Goal: Find specific page/section: Find specific page/section

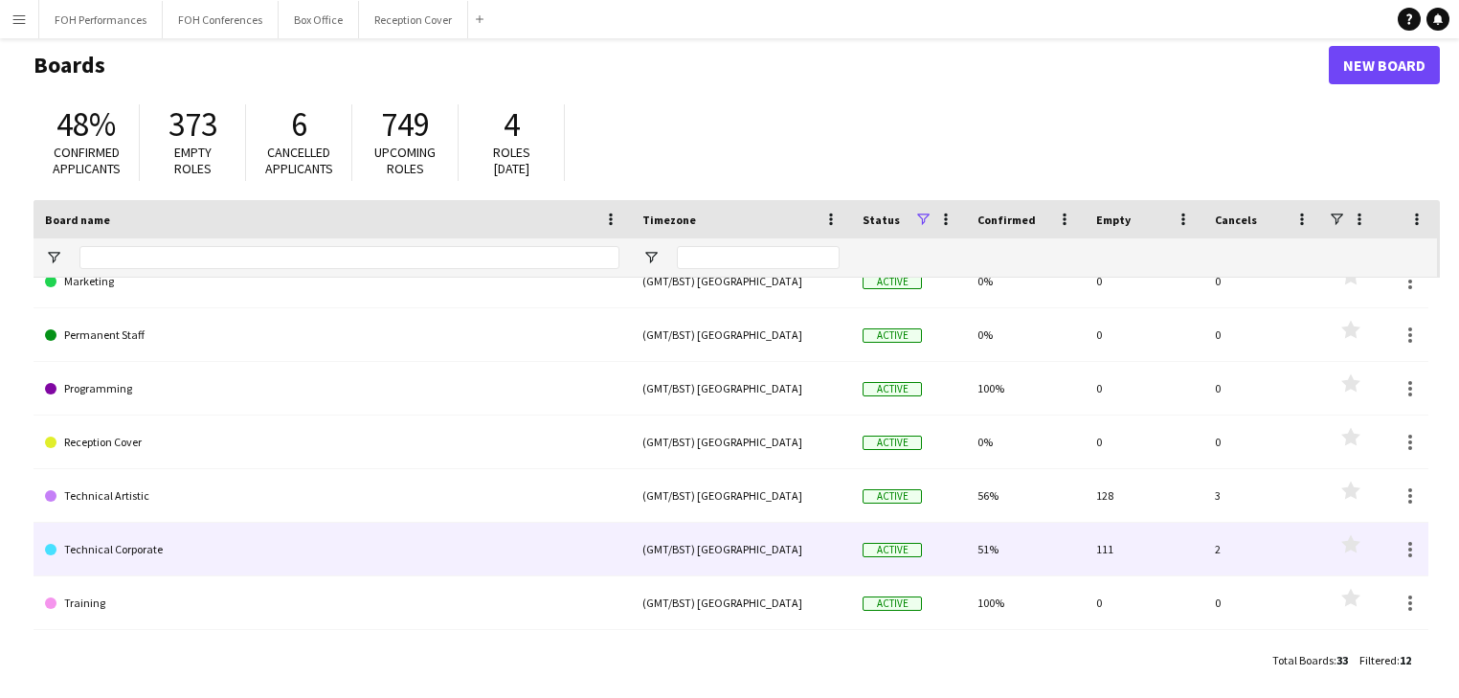
scroll to position [32, 0]
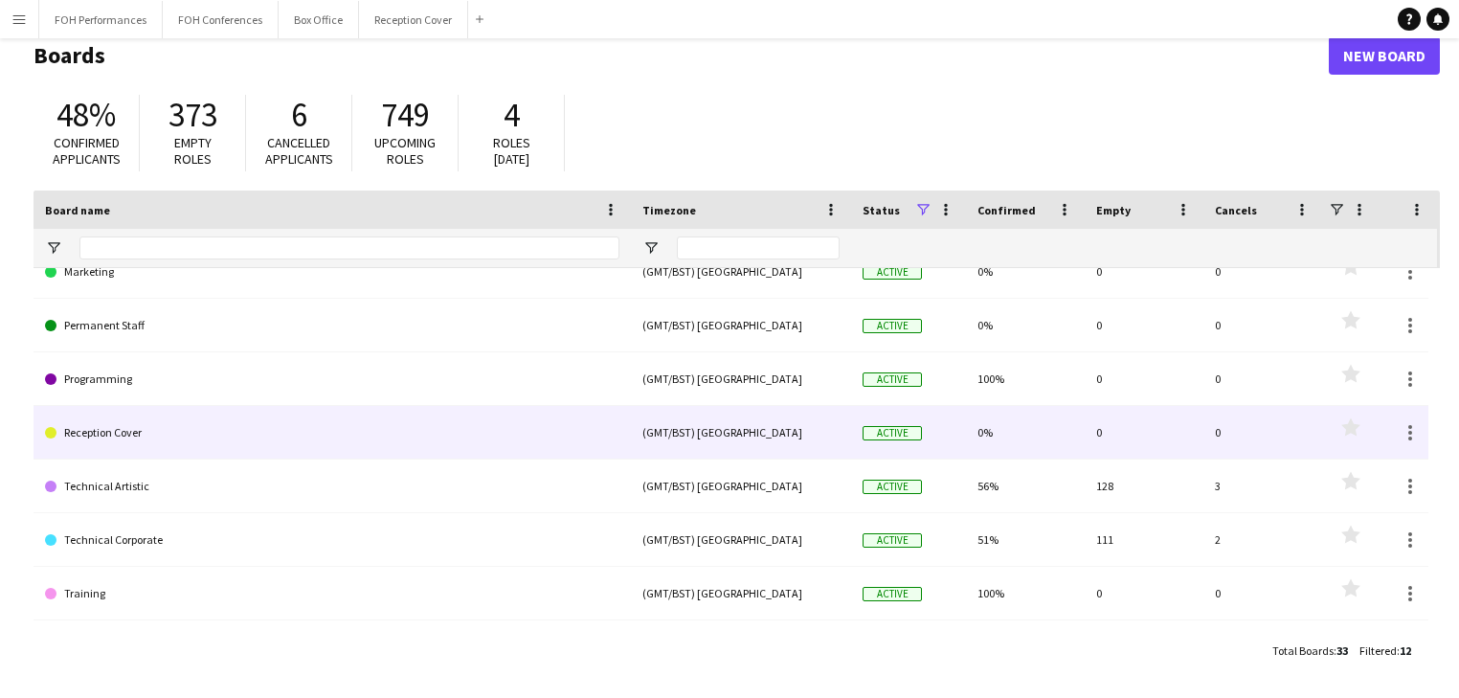
click at [130, 442] on link "Reception Cover" at bounding box center [332, 433] width 574 height 54
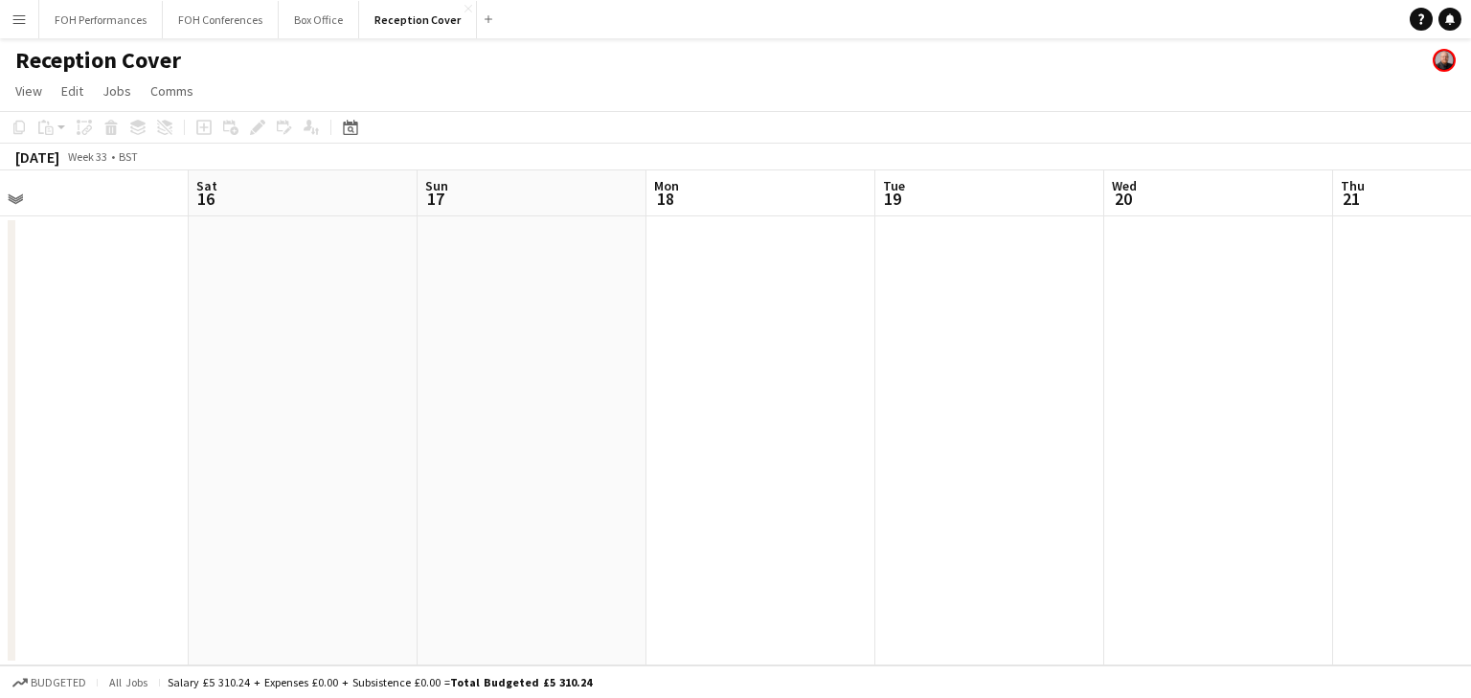
scroll to position [0, 500]
drag, startPoint x: 808, startPoint y: 410, endPoint x: 308, endPoint y: 375, distance: 500.9
click at [308, 375] on app-calendar-viewport "Wed 13 Thu 14 Fri 15 Sat 16 Sun 17 Mon 18 Tue 19 Wed 20 Thu 21 Fri 22 Sat 23 Su…" at bounding box center [735, 417] width 1471 height 495
drag, startPoint x: 495, startPoint y: 384, endPoint x: 821, endPoint y: 417, distance: 328.2
click at [821, 417] on app-calendar-viewport "Wed 13 Thu 14 Fri 15 Sat 16 Sun 17 Mon 18 Tue 19 Wed 20 Thu 21 Fri 22 Sat 23 Su…" at bounding box center [735, 417] width 1471 height 495
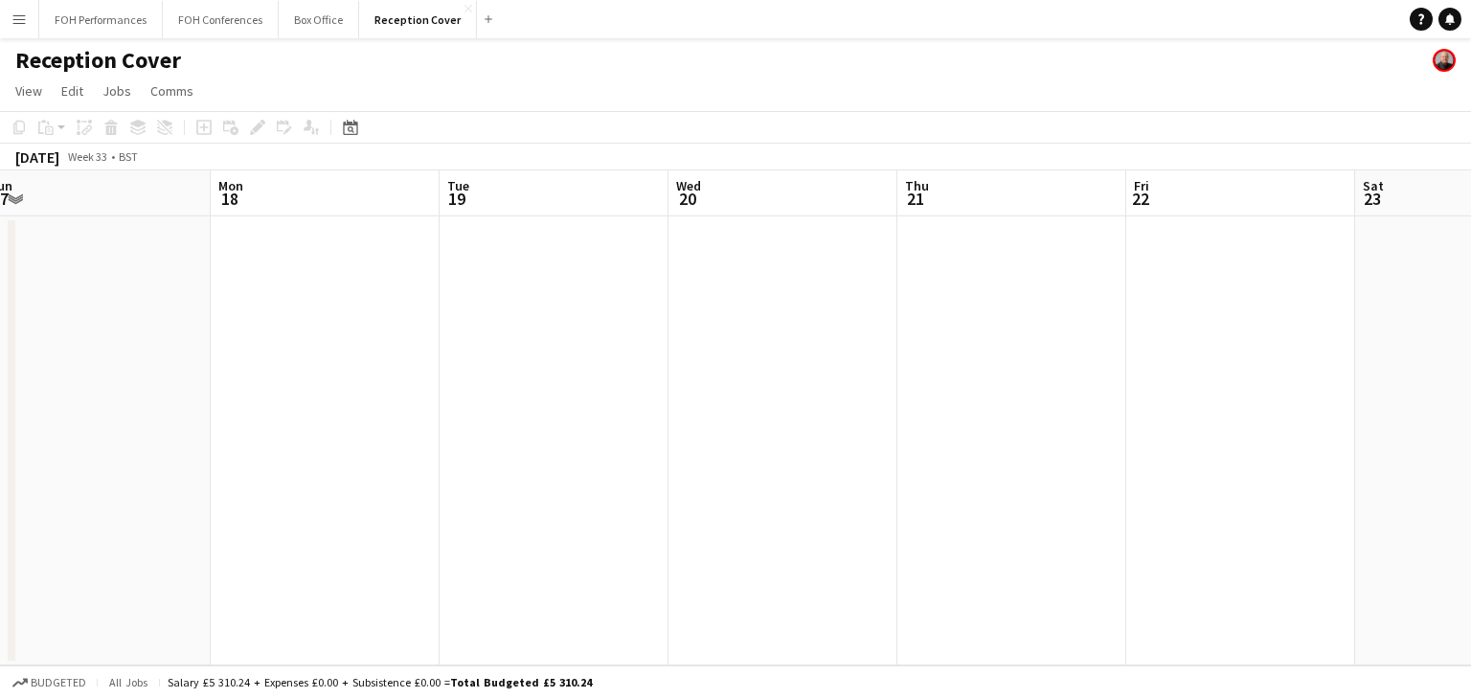
drag, startPoint x: 982, startPoint y: 430, endPoint x: 220, endPoint y: 371, distance: 764.3
click at [220, 371] on app-calendar-viewport "Thu 14 Fri 15 Sat 16 Sun 17 Mon 18 Tue 19 Wed 20 Thu 21 Fri 22 Sat 23 Sun 24 Mo…" at bounding box center [735, 417] width 1471 height 495
drag, startPoint x: 696, startPoint y: 440, endPoint x: 0, endPoint y: 365, distance: 700.1
click at [0, 365] on app-calendar-viewport "Fri 15 Sat 16 Sun 17 Mon 18 Tue 19 Wed 20 Thu 21 Fri 22 Sat 23 Sun 24 Mon 25 Tu…" at bounding box center [735, 417] width 1471 height 495
drag, startPoint x: 446, startPoint y: 466, endPoint x: 0, endPoint y: 427, distance: 447.9
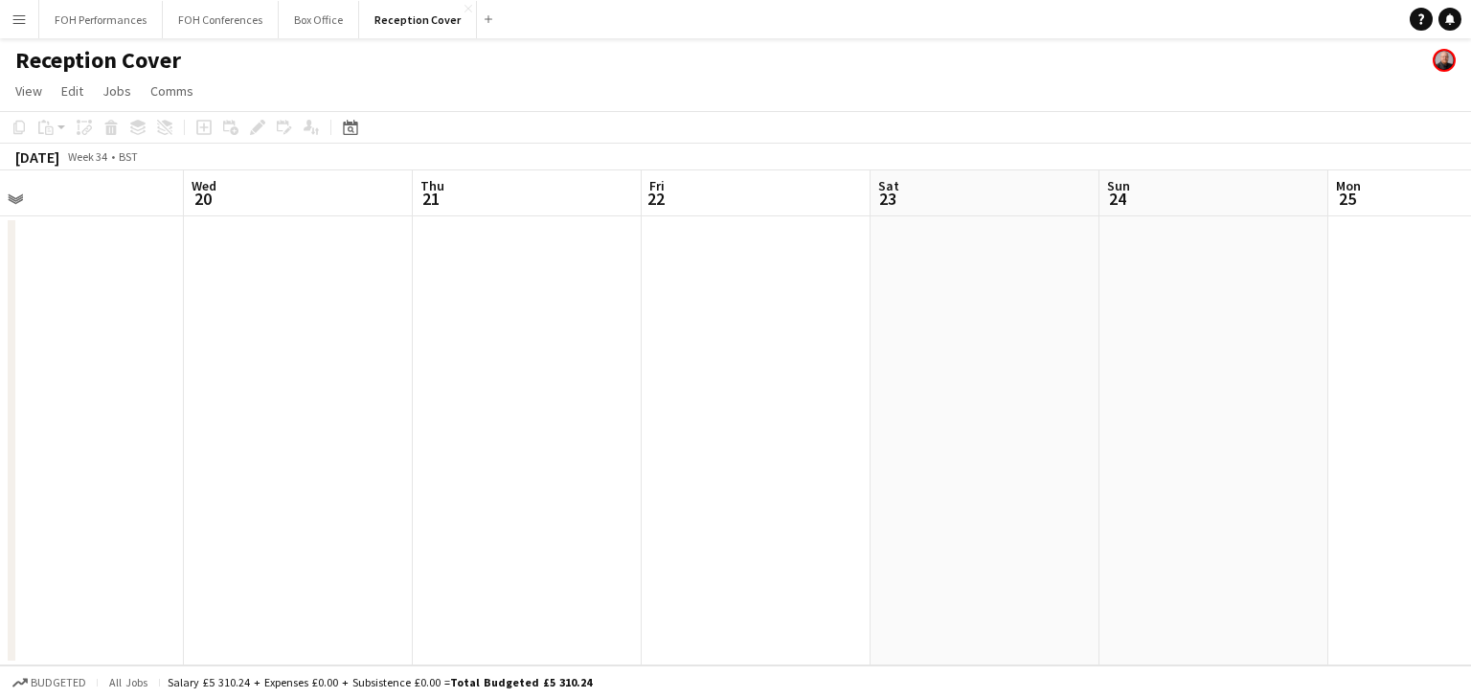
click at [0, 427] on app-calendar-viewport "Sun 17 Mon 18 Tue 19 Wed 20 Thu 21 Fri 22 Sat 23 Sun 24 Mon 25 Tue 26 Wed 27 Th…" at bounding box center [735, 417] width 1471 height 495
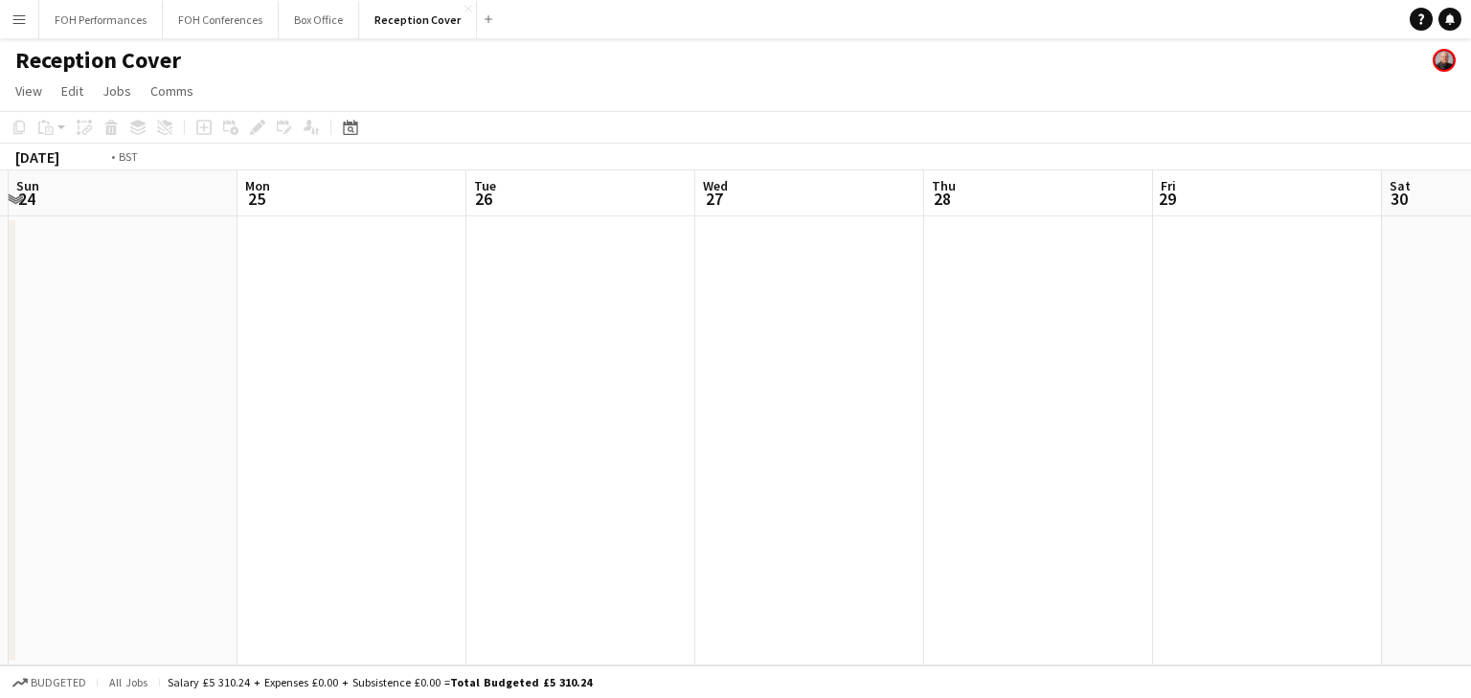
drag, startPoint x: 756, startPoint y: 508, endPoint x: 306, endPoint y: 445, distance: 454.4
click at [306, 445] on app-calendar-viewport "Thu 21 Fri 22 Sat 23 Sun 24 Mon 25 Tue 26 Wed 27 Thu 28 Fri 29 Sat 30 Sun 31 Mo…" at bounding box center [735, 417] width 1471 height 495
drag, startPoint x: 611, startPoint y: 461, endPoint x: 287, endPoint y: 412, distance: 327.4
click at [287, 412] on app-calendar-viewport "Tue 26 Wed 27 Thu 28 Fri 29 Sat 30 Sun 31 Mon 1 Tue 2 Wed 3 Thu 4 Fri 5 Sat 6" at bounding box center [735, 417] width 1471 height 495
drag, startPoint x: 1021, startPoint y: 478, endPoint x: 266, endPoint y: 369, distance: 762.3
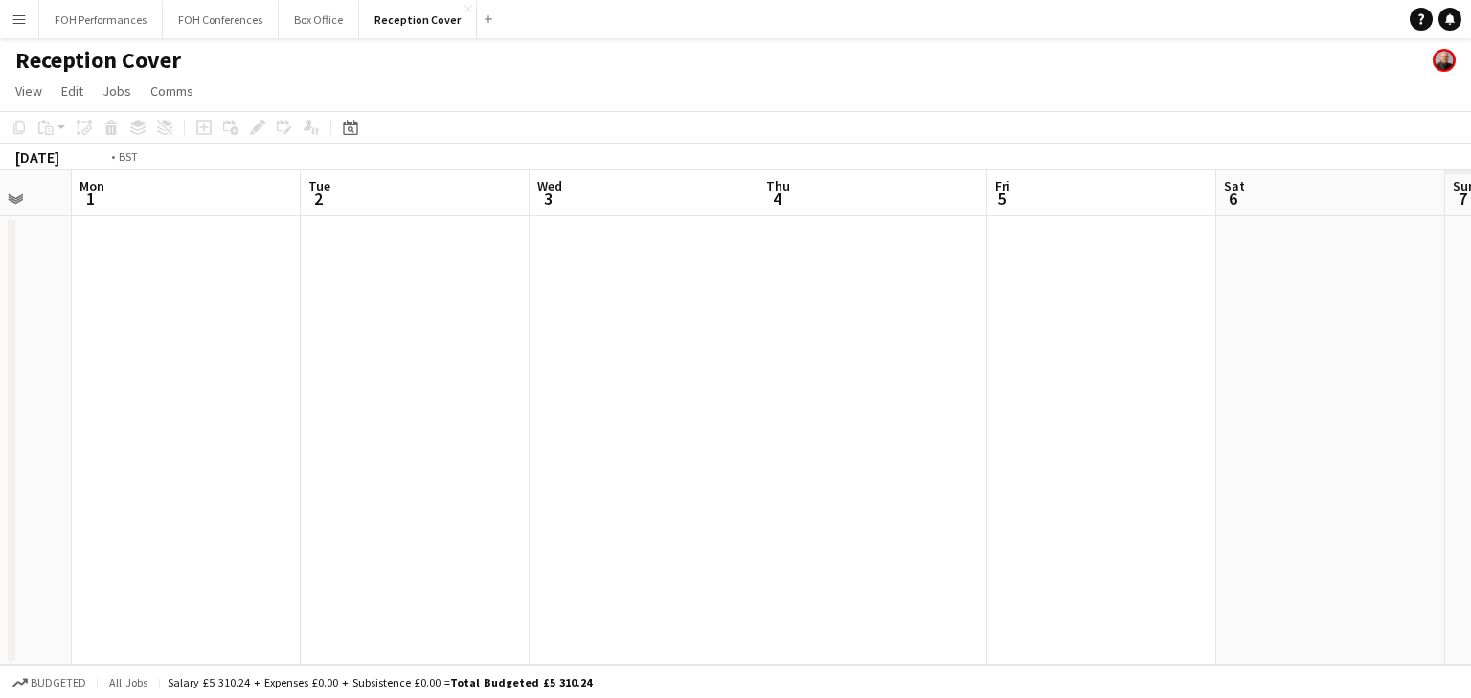
click at [266, 369] on app-calendar-viewport "Thu 28 Fri 29 Sat 30 Sun 31 Mon 1 Tue 2 Wed 3 Thu 4 Fri 5 Sat 6 Sun 7 Mon 8" at bounding box center [735, 417] width 1471 height 495
drag, startPoint x: 1011, startPoint y: 487, endPoint x: 224, endPoint y: 352, distance: 798.4
click at [181, 375] on app-calendar-viewport "Sun 31 Mon 1 Tue 2 Wed 3 Thu 4 Fri 5 Sat 6 Sun 7 Mon 8 Tue 9 Wed 10 Thu 11" at bounding box center [735, 417] width 1471 height 495
drag, startPoint x: 760, startPoint y: 441, endPoint x: 1222, endPoint y: 478, distance: 462.9
click at [1436, 478] on app-calendar-viewport "Tue 2 Wed 3 Thu 4 Fri 5 Sat 6 Sun 7 Mon 8 Tue 9 Wed 10 Thu 11 Fri 12 Sat 13" at bounding box center [735, 417] width 1471 height 495
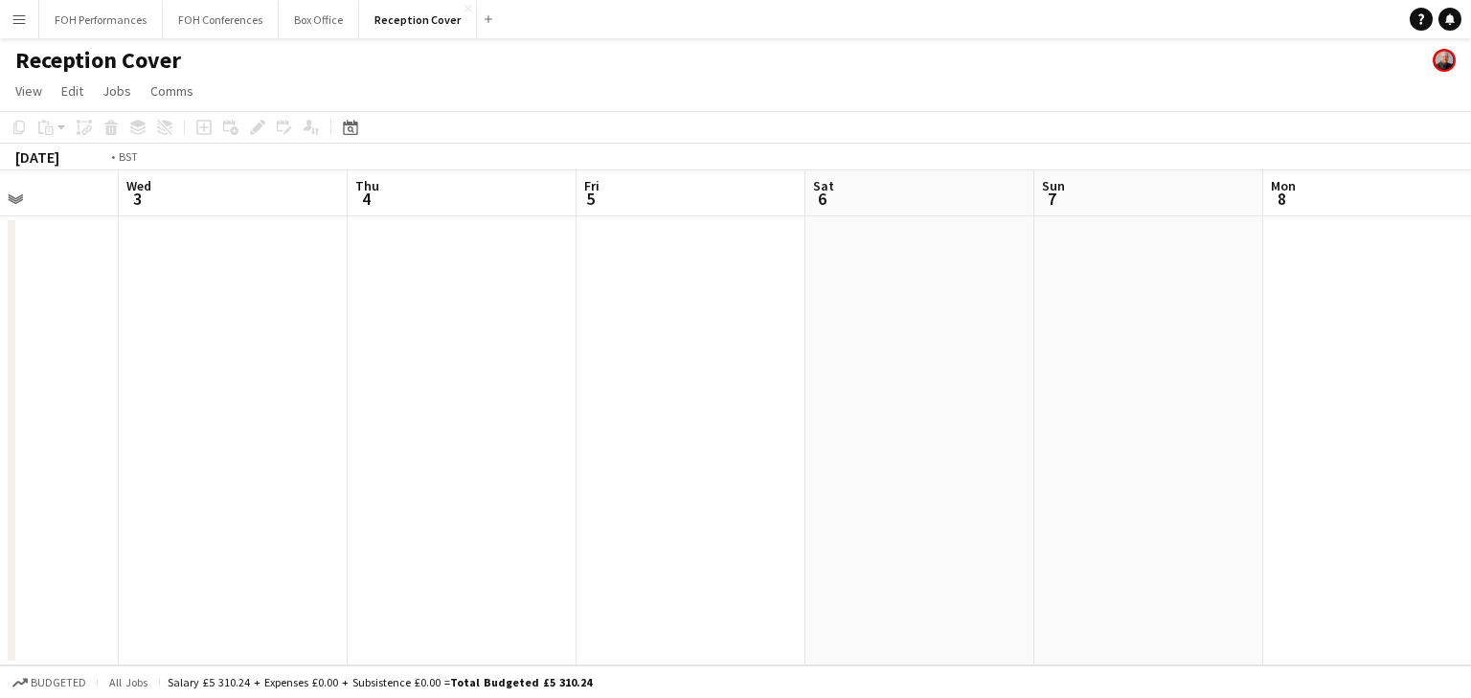
drag, startPoint x: 1051, startPoint y: 472, endPoint x: 1153, endPoint y: 479, distance: 101.7
click at [1242, 490] on app-calendar-viewport "Sun 31 Mon 1 Tue 2 Wed 3 Thu 4 Fri 5 Sat 6 Sun 7 Mon 8 Tue 9 Wed 10 Thu 11" at bounding box center [735, 417] width 1471 height 495
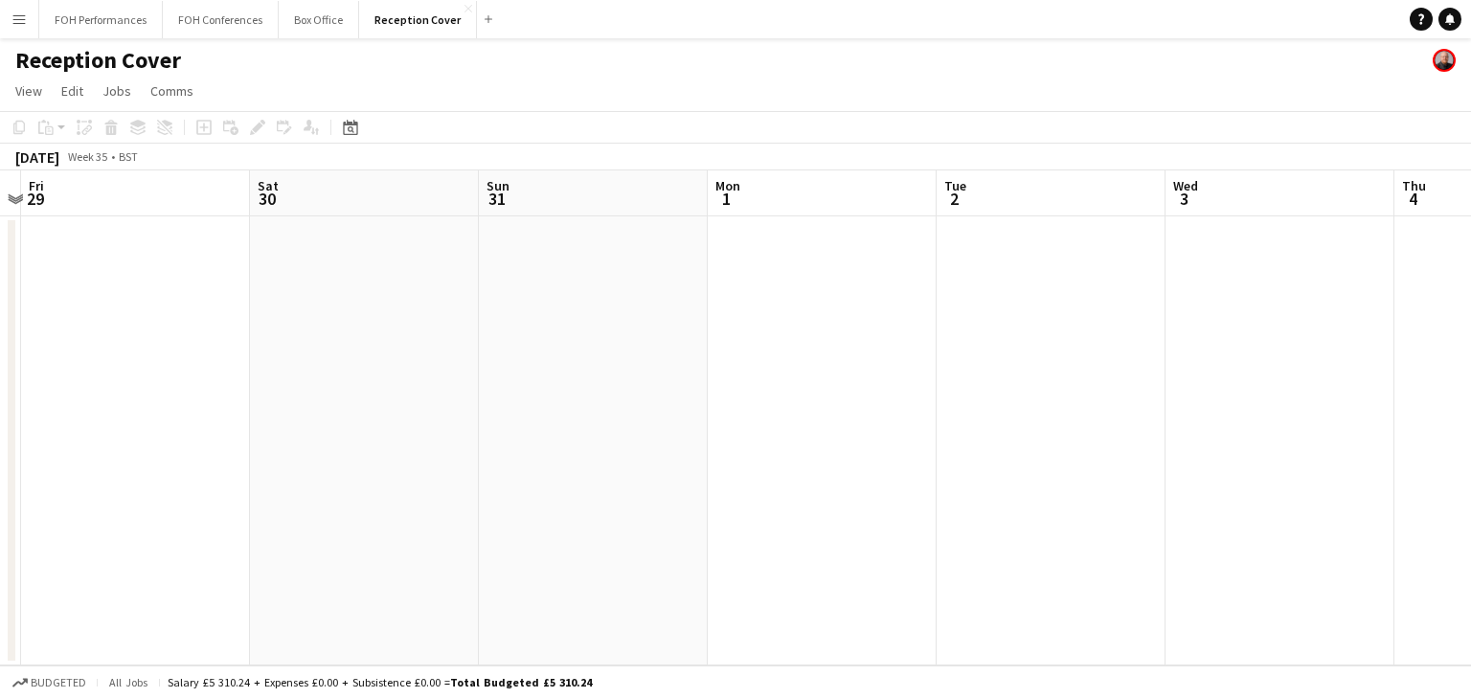
drag, startPoint x: 740, startPoint y: 479, endPoint x: 1330, endPoint y: 526, distance: 591.6
click at [1330, 526] on app-calendar-viewport "Wed 27 Thu 28 Fri 29 Sat 30 Sun 31 Mon 1 Tue 2 Wed 3 Thu 4 Fri 5 Sat 6 Sun 7" at bounding box center [735, 417] width 1471 height 495
drag, startPoint x: 443, startPoint y: 412, endPoint x: 1198, endPoint y: 430, distance: 754.6
click at [1225, 429] on app-calendar-viewport "Wed 27 Thu 28 Fri 29 Sat 30 Sun 31 Mon 1 Tue 2 Wed 3 Thu 4 Fri 5 Sat 6 Sun 7" at bounding box center [735, 417] width 1471 height 495
drag, startPoint x: 743, startPoint y: 438, endPoint x: 700, endPoint y: 452, distance: 45.1
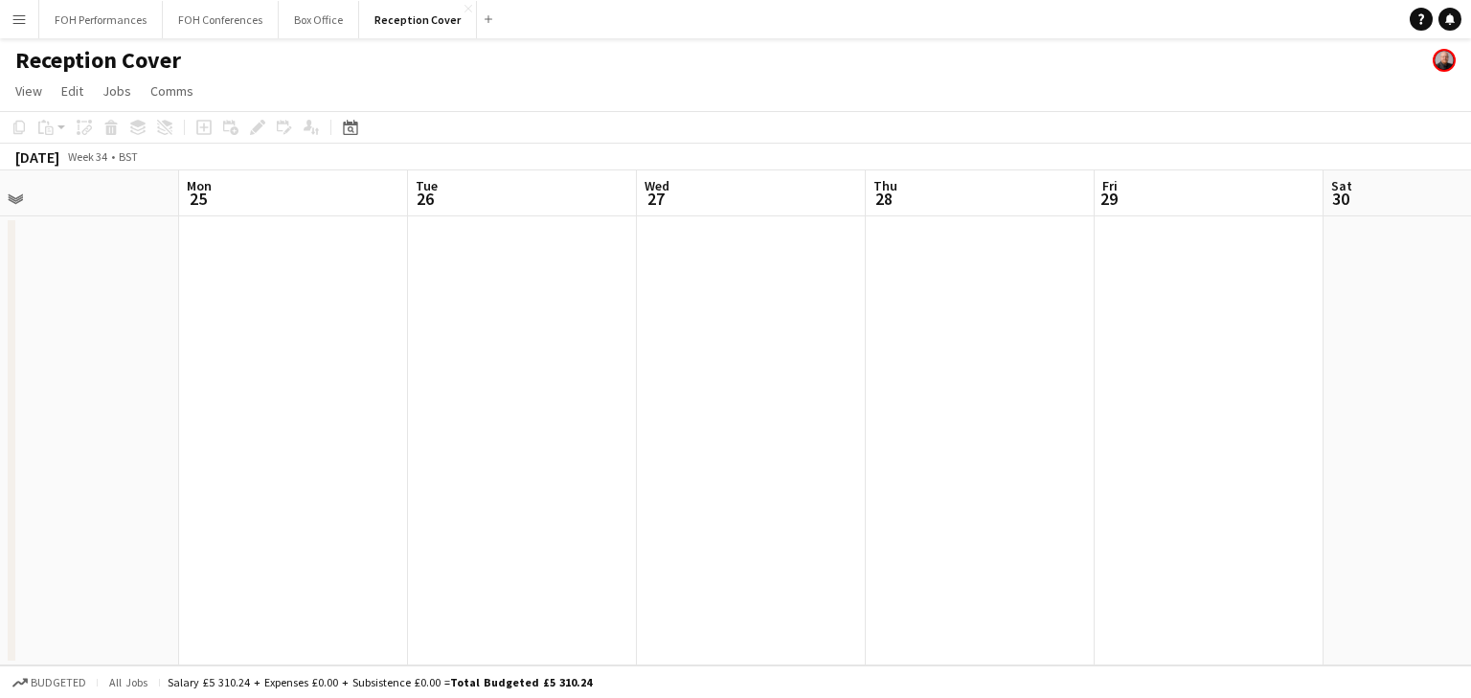
click at [965, 438] on app-calendar-viewport "Fri 22 Sat 23 Sun 24 Mon 25 Tue 26 Wed 27 Thu 28 Fri 29 Sat 30 Sun 31 Mon 1 Tue…" at bounding box center [735, 417] width 1471 height 495
drag, startPoint x: 412, startPoint y: 437, endPoint x: 1131, endPoint y: 462, distance: 719.4
click at [1253, 491] on app-calendar-viewport "Thu 21 Fri 22 Sat 23 Sun 24 Mon 25 Tue 26 Wed 27 Thu 28 Fri 29 Sat 30 Sun 31 Mo…" at bounding box center [735, 417] width 1471 height 495
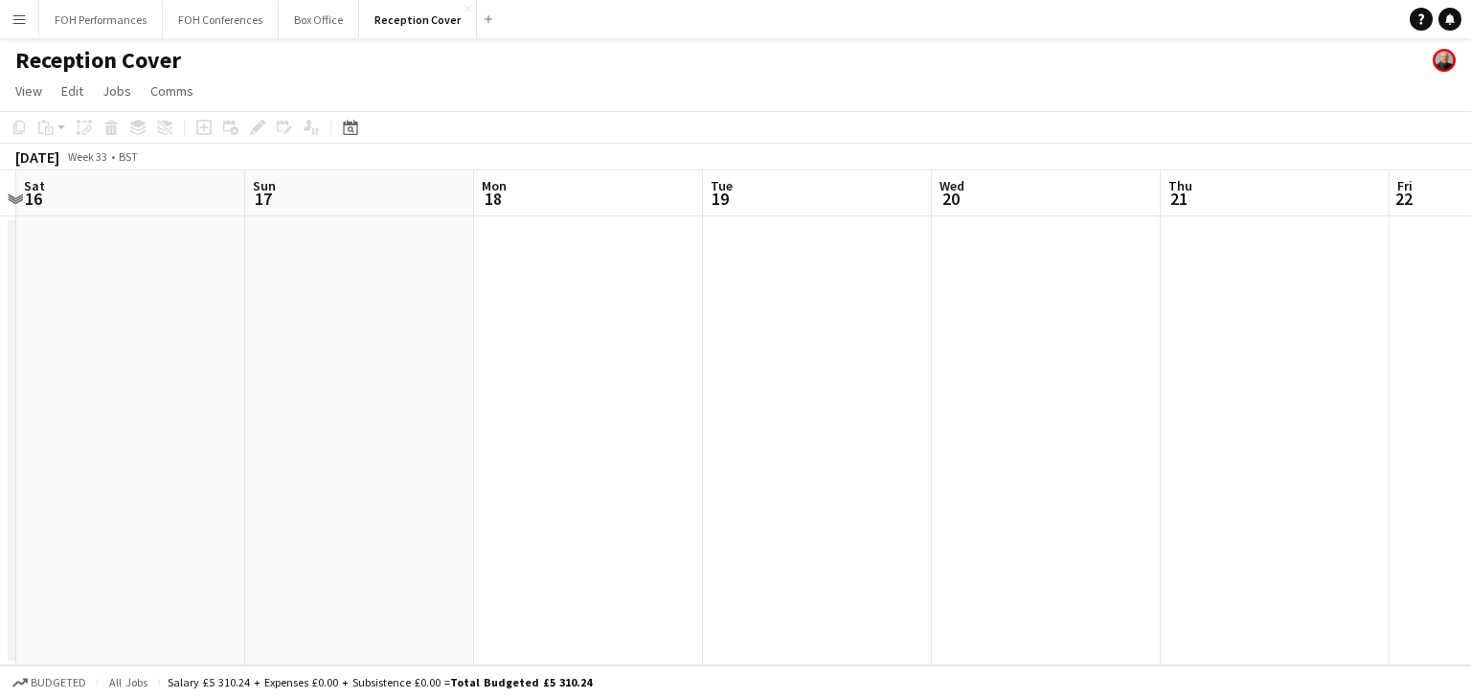
drag, startPoint x: 1084, startPoint y: 436, endPoint x: 932, endPoint y: 394, distance: 157.7
click at [1183, 434] on app-calendar-viewport "Thu 14 Fri 15 Sat 16 Sun 17 Mon 18 Tue 19 Wed 20 Thu 21 Fri 22 Sat 23 Sun 24 Mo…" at bounding box center [735, 417] width 1471 height 495
drag, startPoint x: 952, startPoint y: 411, endPoint x: 563, endPoint y: 341, distance: 394.9
click at [28, 306] on app-calendar-viewport "Sun 17 Mon 18 Tue 19 Wed 20 Thu 21 Fri 22 Sat 23 Sun 24 Mon 25 Tue 26 Wed 27 Th…" at bounding box center [735, 417] width 1471 height 495
drag, startPoint x: 963, startPoint y: 430, endPoint x: 216, endPoint y: 340, distance: 752.1
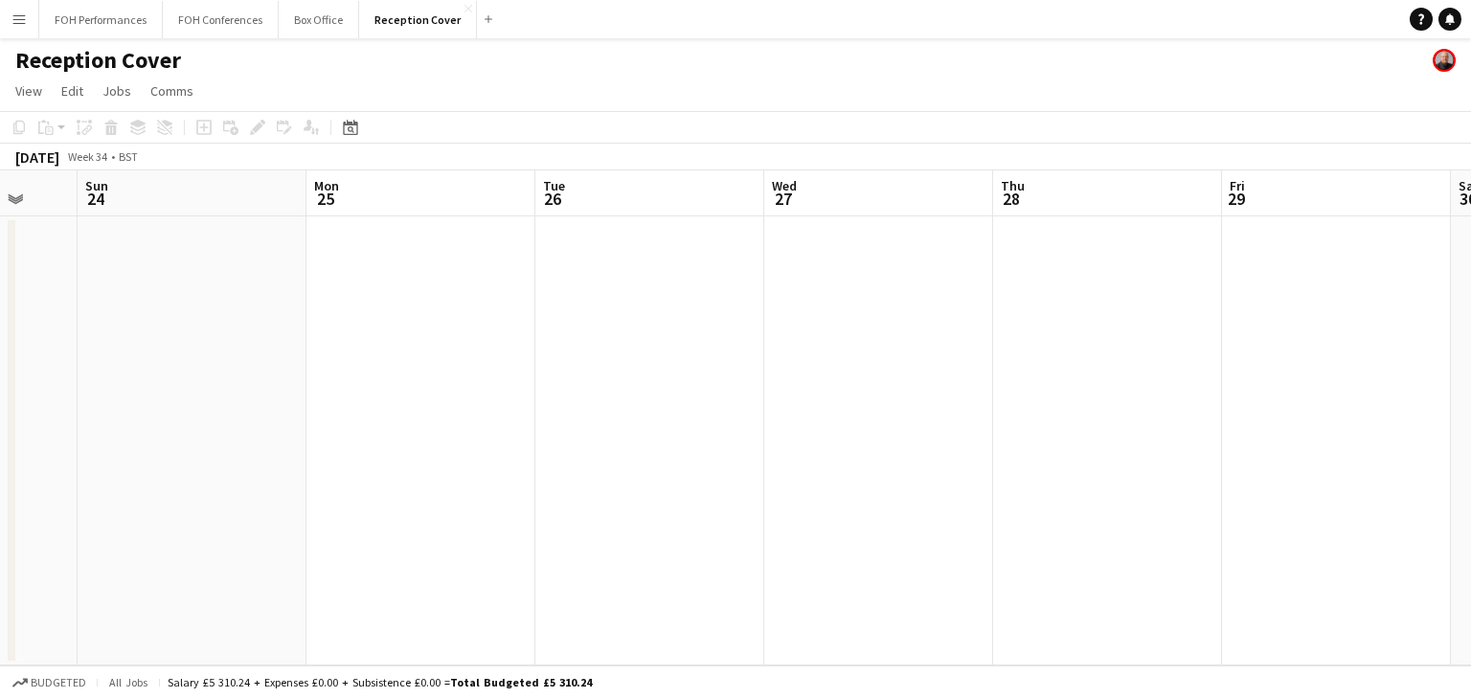
click at [126, 350] on app-calendar-viewport "Thu 21 Fri 22 Sat 23 Sun 24 Mon 25 Tue 26 Wed 27 Thu 28 Fri 29 Sat 30 Sun 31 Mo…" at bounding box center [735, 417] width 1471 height 495
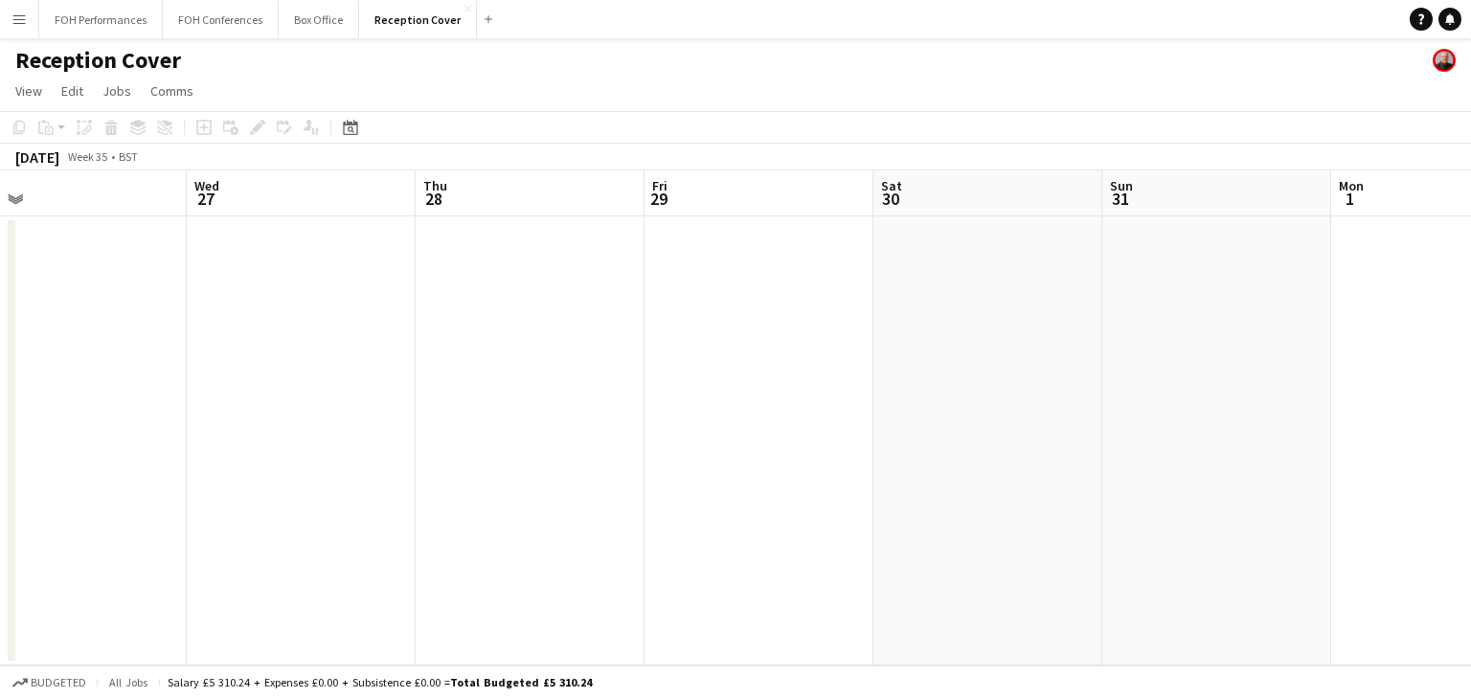
drag, startPoint x: 352, startPoint y: 396, endPoint x: 260, endPoint y: 358, distance: 99.6
click at [214, 375] on app-calendar-viewport "Sat 23 Sun 24 Mon 25 Tue 26 Wed 27 Thu 28 Fri 29 Sat 30 Sun 31 Mon 1 Tue 2 Wed 3" at bounding box center [735, 417] width 1471 height 495
drag, startPoint x: 323, startPoint y: 380, endPoint x: 222, endPoint y: 347, distance: 106.0
click at [196, 359] on app-calendar-viewport "Wed 27 Thu 28 Fri 29 Sat 30 Sun 31 Mon 1 Tue 2 Wed 3 Thu 4 Fri 5 Sat 6 Sun 7" at bounding box center [735, 417] width 1471 height 495
drag, startPoint x: 326, startPoint y: 381, endPoint x: 280, endPoint y: 371, distance: 46.9
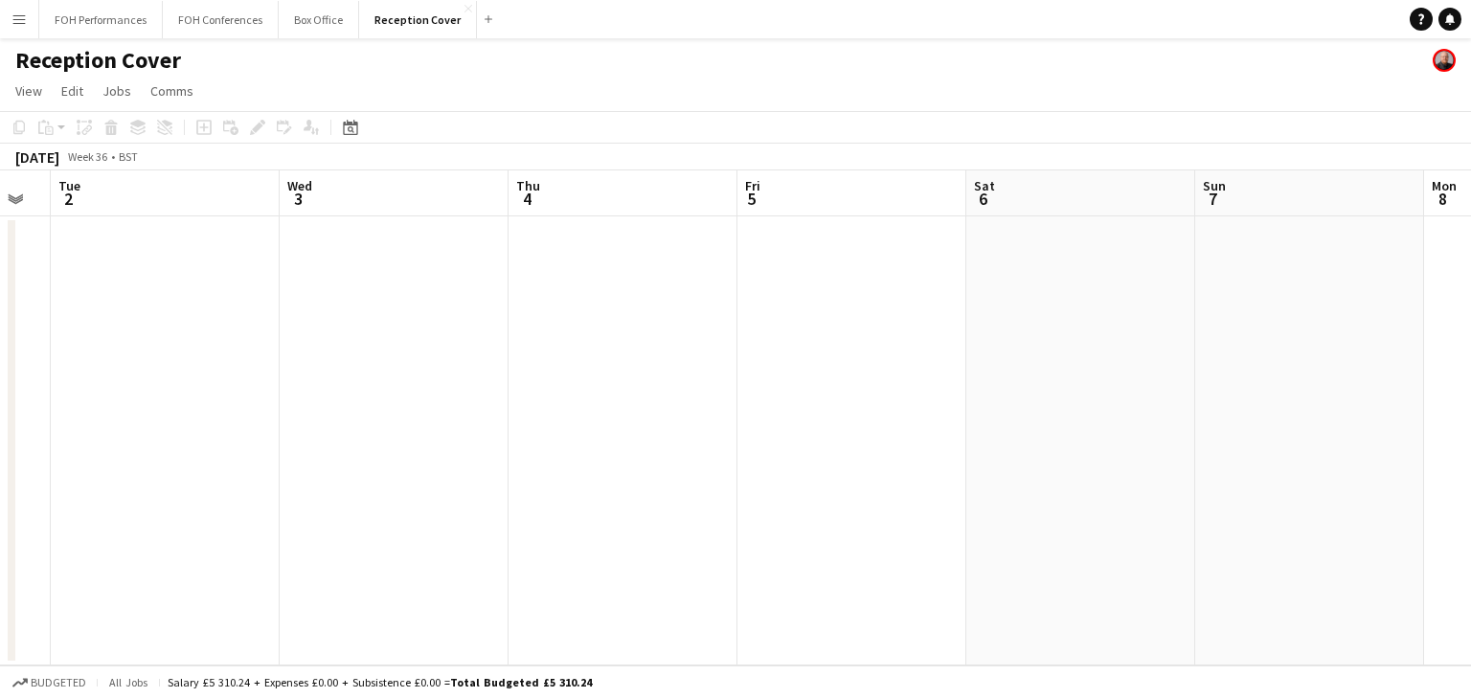
click at [280, 371] on app-calendar-viewport "Fri 29 Sat 30 Sun 31 Mon 1 Tue 2 Wed 3 Thu 4 Fri 5 Sat 6 Sun 7 Mon 8 Tue 9" at bounding box center [735, 417] width 1471 height 495
drag, startPoint x: 554, startPoint y: 419, endPoint x: 495, endPoint y: 412, distance: 59.8
click at [495, 412] on app-calendar-viewport "Sun 31 Mon 1 Tue 2 Wed 3 Thu 4 Fri 5 Sat 6 Sun 7 Mon 8 Tue 9 Wed 10 Thu 11" at bounding box center [735, 417] width 1471 height 495
drag, startPoint x: 889, startPoint y: 450, endPoint x: 403, endPoint y: 410, distance: 488.0
click at [403, 410] on app-calendar-viewport "Tue 2 Wed 3 Thu 4 Fri 5 Sat 6 Sun 7 Mon 8 Tue 9 Wed 10 Thu 11 Fri 12 Sat 13" at bounding box center [735, 417] width 1471 height 495
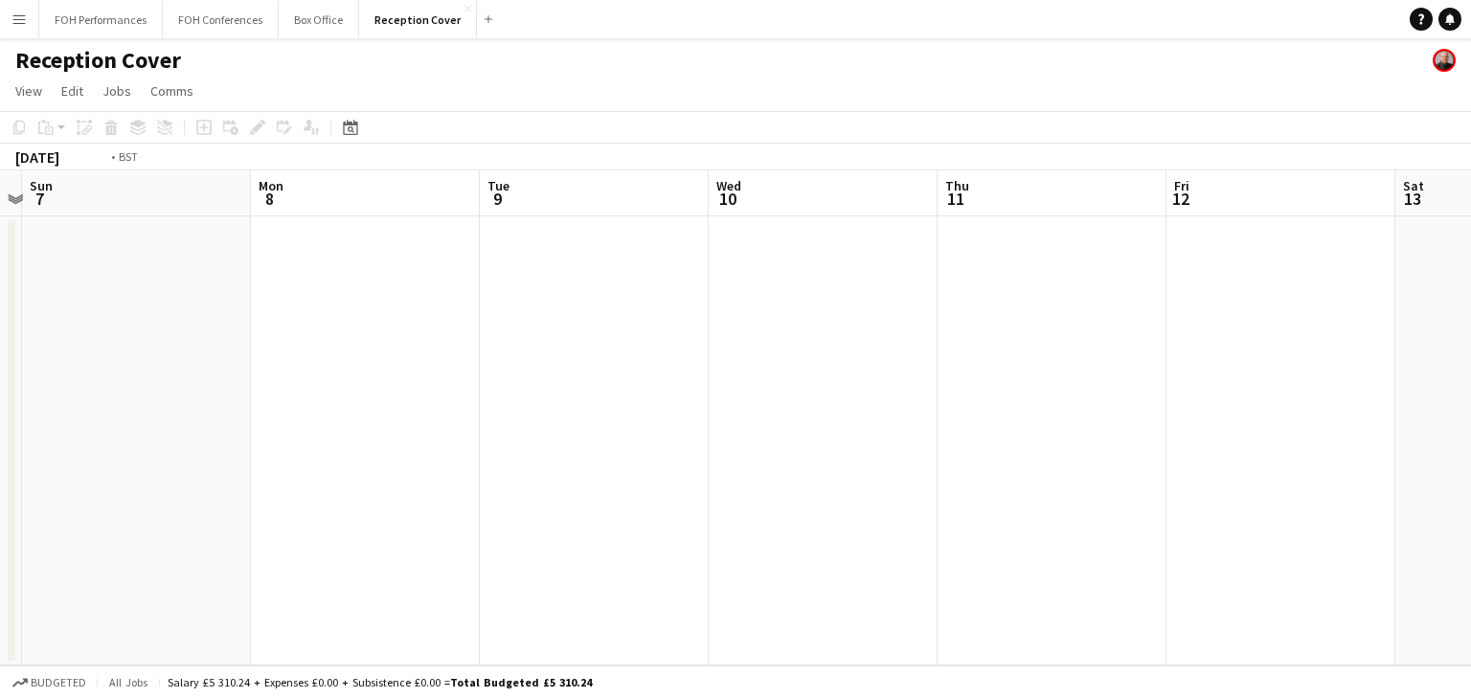
drag, startPoint x: 828, startPoint y: 475, endPoint x: 245, endPoint y: 387, distance: 589.7
click at [245, 387] on app-calendar-viewport "Thu 4 Fri 5 Sat 6 Sun 7 Mon 8 Tue 9 Wed 10 Thu 11 Fri 12 Sat 13 Sun 14 Mon 15" at bounding box center [735, 417] width 1471 height 495
drag, startPoint x: 921, startPoint y: 448, endPoint x: 1041, endPoint y: 451, distance: 119.7
click at [303, 396] on app-calendar-viewport "Mon 8 Tue 9 Wed 10 Thu 11 Fri 12 Sat 13 Sun 14 Mon 15 Tue 16 Wed 17 Thu 18 Fri …" at bounding box center [735, 417] width 1471 height 495
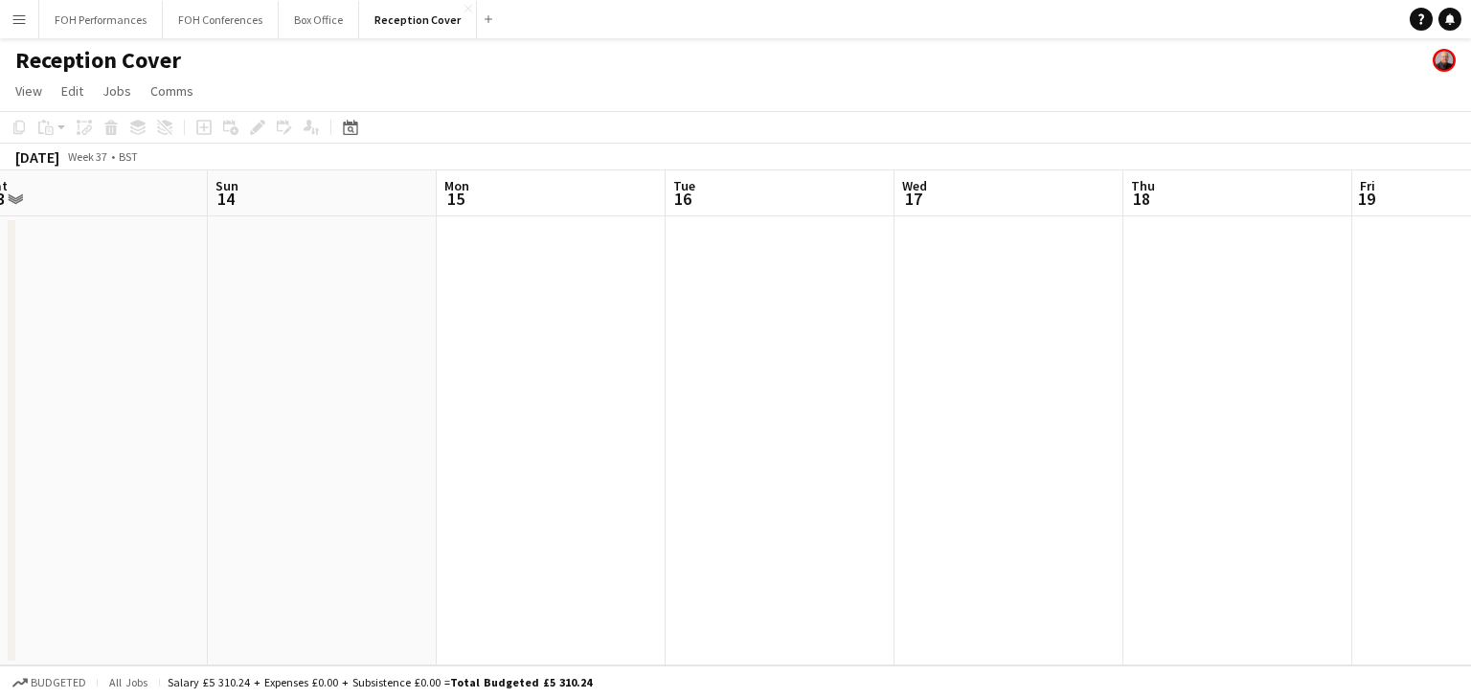
click at [849, 463] on app-calendar-viewport "Thu 11 Fri 12 Sat 13 Sun 14 Mon 15 Tue 16 Wed 17 Thu 18 Fri 19 Sat 20 Sun 21 Mo…" at bounding box center [735, 417] width 1471 height 495
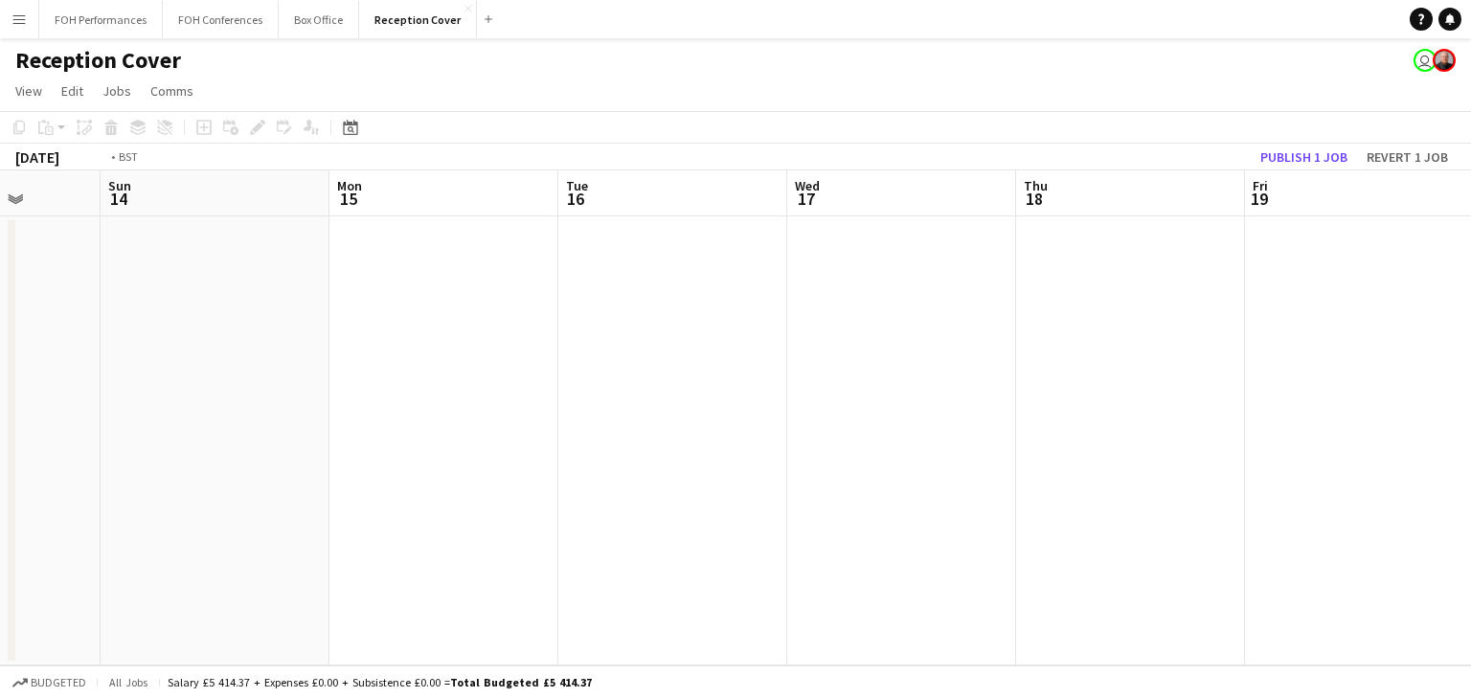
drag, startPoint x: 311, startPoint y: 352, endPoint x: 1363, endPoint y: 481, distance: 1059.9
click at [1372, 486] on app-calendar-viewport "Thu 11 Fri 12 Sat 13 Sun 14 Mon 15 Tue 16 Wed 17 Thu 18 Fri 19 Sat 20 Sun 21 Mo…" at bounding box center [735, 417] width 1471 height 495
drag, startPoint x: 536, startPoint y: 393, endPoint x: 1089, endPoint y: 406, distance: 552.6
click at [1260, 406] on app-calendar-viewport "Fri 5 Sat 6 Sun 7 Mon 8 Tue 9 Wed 10 Thu 11 Fri 12 Sat 13 Sun 14 Mon 15 Tue 16" at bounding box center [735, 417] width 1471 height 495
drag, startPoint x: 310, startPoint y: 406, endPoint x: 1176, endPoint y: 483, distance: 868.9
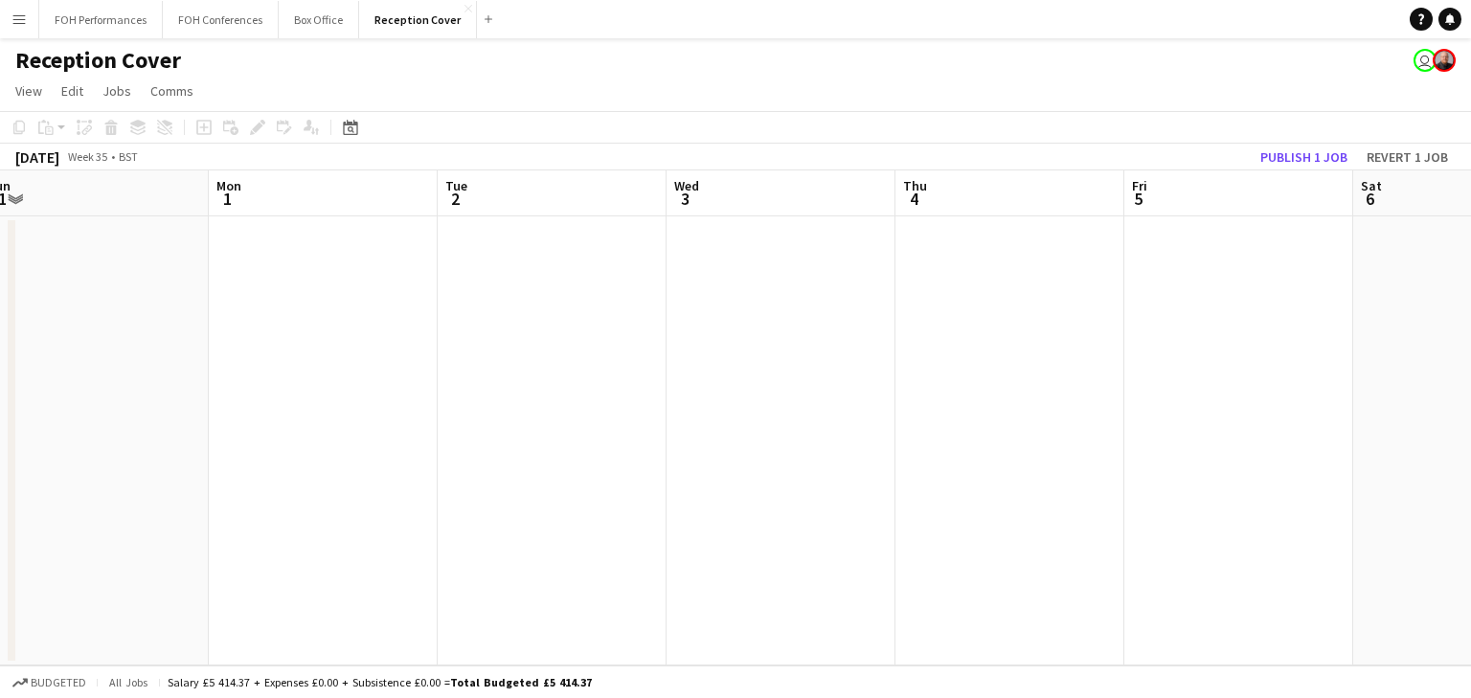
click at [1176, 483] on app-calendar-viewport "Fri 29 Sat 30 Sun 31 Mon 1 Tue 2 Wed 3 Thu 4 Fri 5 Sat 6 Sun 7 Mon 8 Tue 9" at bounding box center [735, 417] width 1471 height 495
drag, startPoint x: 391, startPoint y: 430, endPoint x: 1607, endPoint y: 510, distance: 1219.5
click at [1470, 510] on html "Menu Boards Boards Boards All jobs Status Workforce Workforce My Workforce Recr…" at bounding box center [735, 349] width 1471 height 698
drag, startPoint x: 363, startPoint y: 328, endPoint x: 1185, endPoint y: 380, distance: 824.0
click at [1201, 379] on app-calendar-viewport "Sat 23 Sun 24 Mon 25 Tue 26 Wed 27 Thu 28 Fri 29 Sat 30 Sun 31 Mon 1 Tue 2 Wed 3" at bounding box center [735, 417] width 1471 height 495
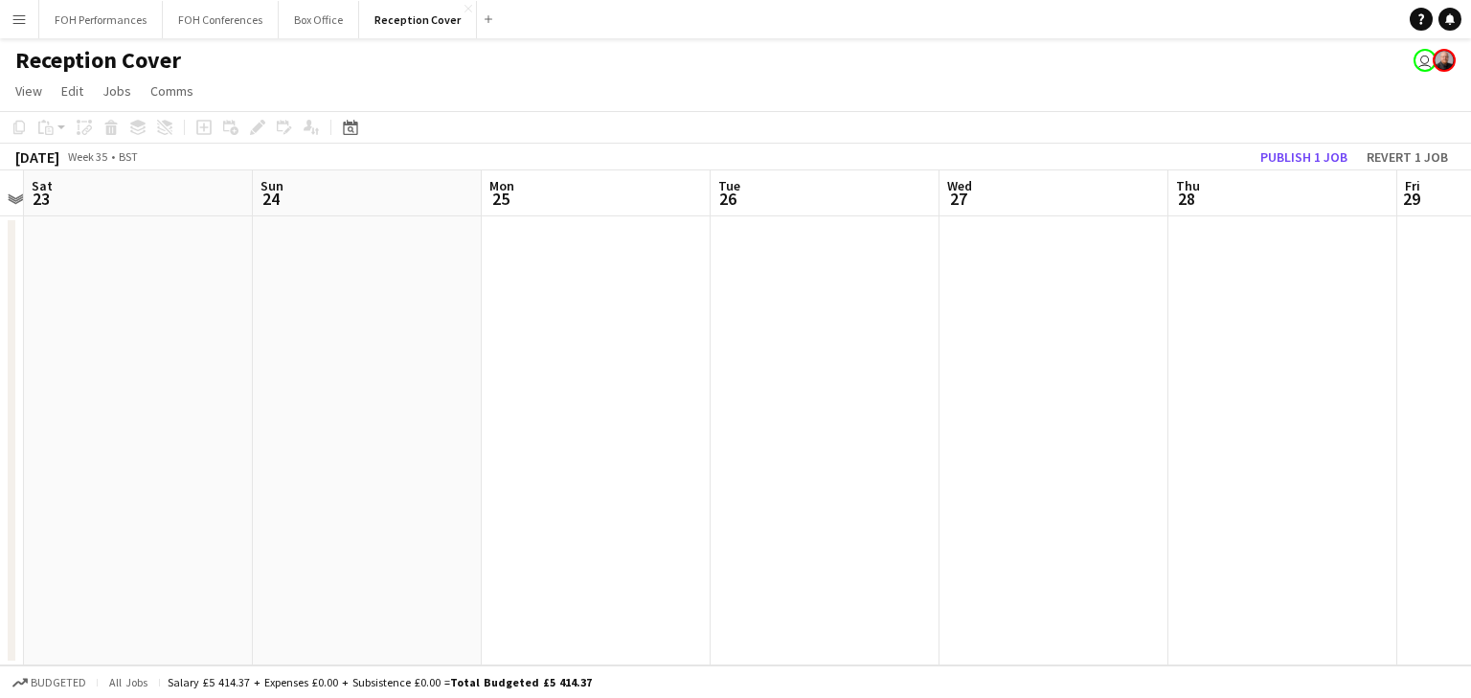
click at [999, 423] on app-calendar-viewport "Thu 21 Fri 22 Sat 23 Sun 24 Mon 25 Tue 26 Wed 27 Thu 28 Fri 29 Sat 30 Sun 31 Mo…" at bounding box center [735, 417] width 1471 height 495
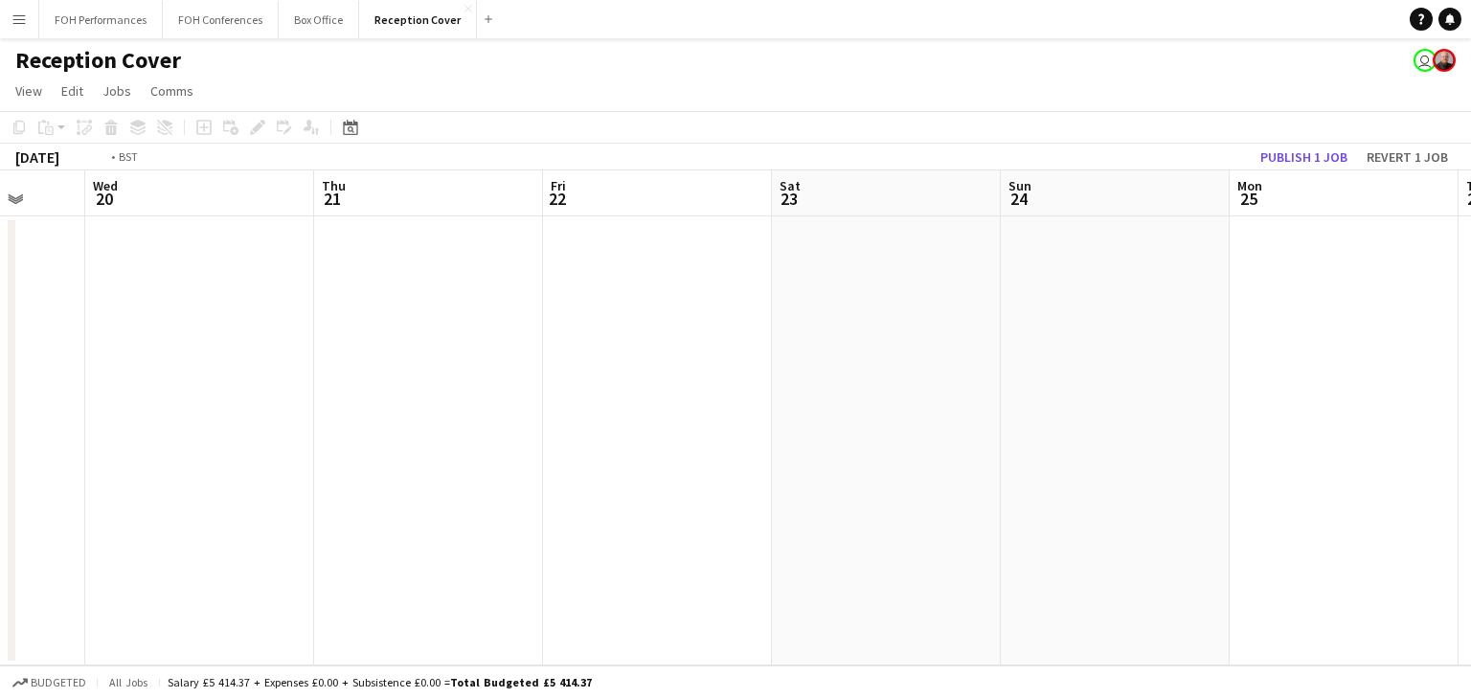
drag, startPoint x: 268, startPoint y: 428, endPoint x: 1192, endPoint y: 523, distance: 928.7
click at [1409, 523] on app-calendar-viewport "Sun 17 Mon 18 Tue 19 Wed 20 Thu 21 Fri 22 Sat 23 Sun 24 Mon 25 Tue 26 Wed 27 Th…" at bounding box center [735, 417] width 1471 height 495
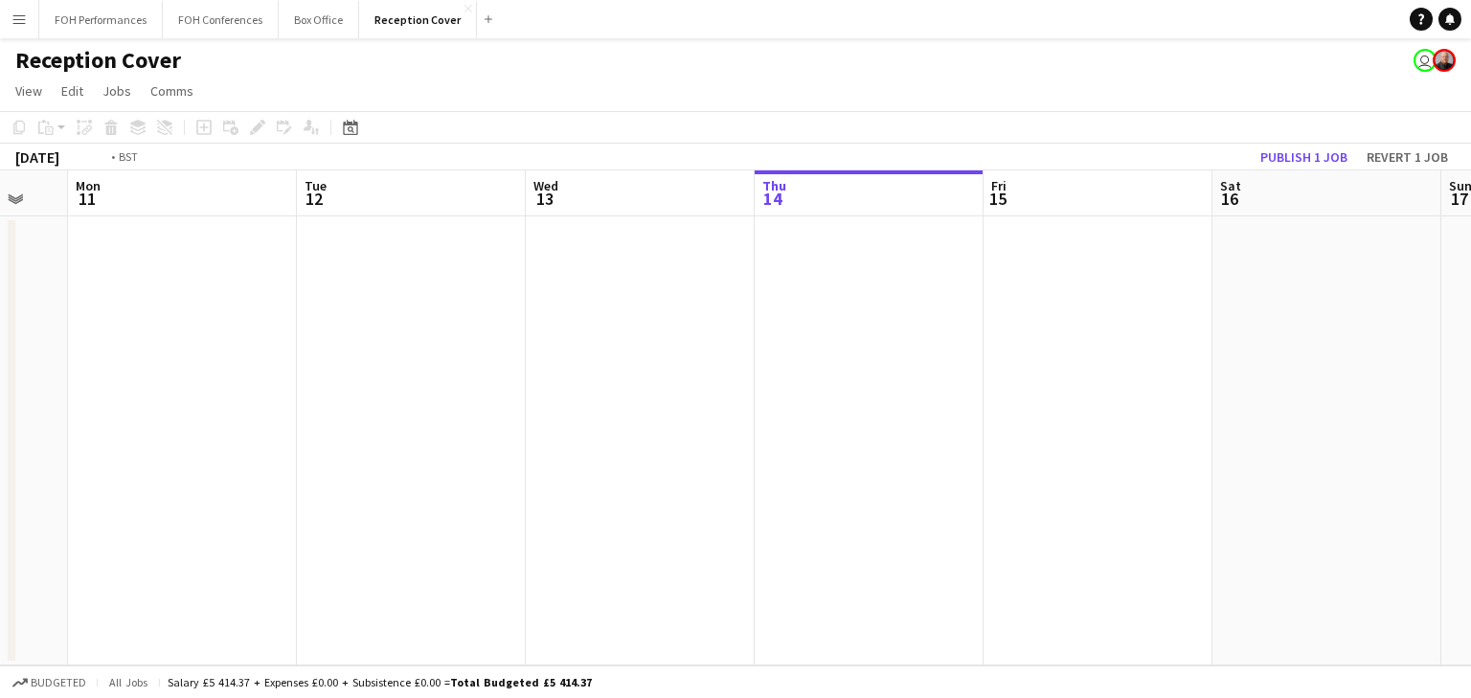
drag, startPoint x: 973, startPoint y: 485, endPoint x: 525, endPoint y: 479, distance: 448.1
click at [1049, 480] on app-calendar-viewport "Sat 9 Sun 10 Mon 11 Tue 12 Wed 13 Thu 14 Fri 15 Sat 16 Sun 17 Mon 18 Tue 19 Wed…" at bounding box center [735, 417] width 1471 height 495
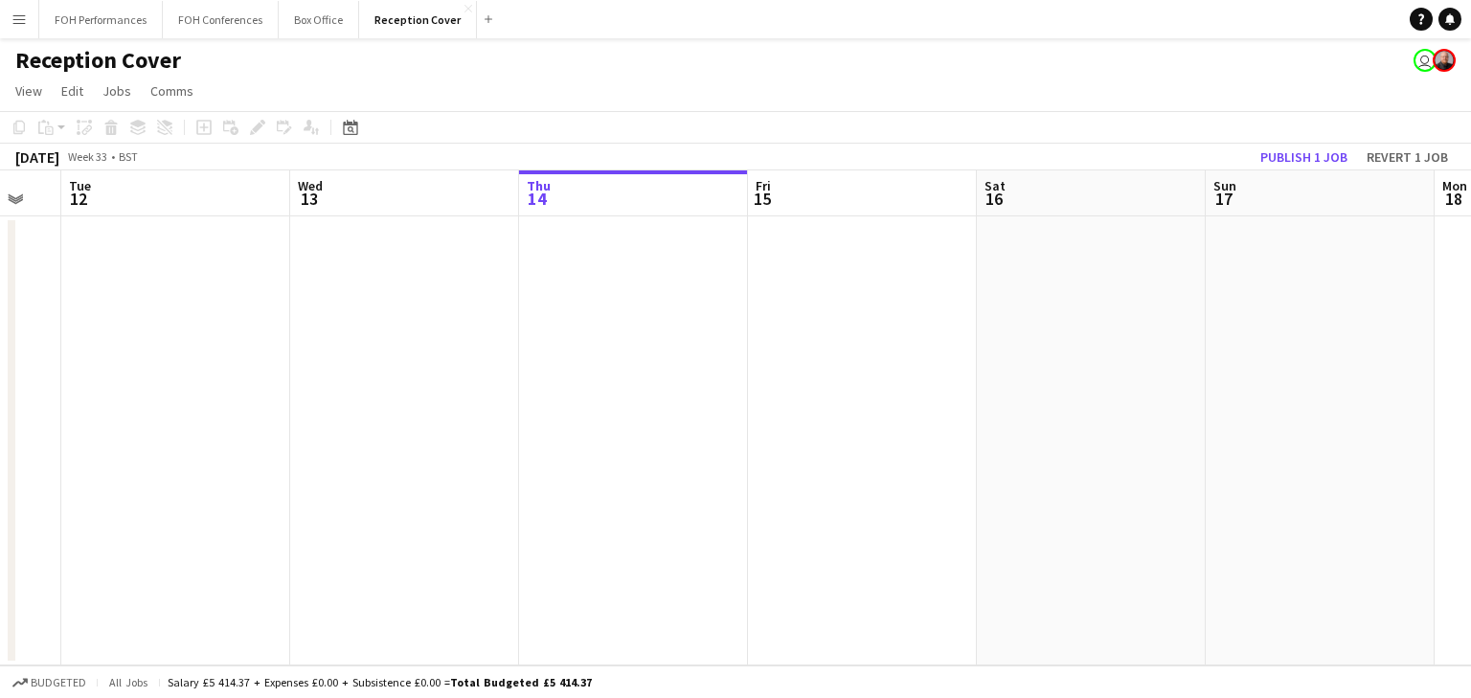
drag, startPoint x: 281, startPoint y: 425, endPoint x: 683, endPoint y: 514, distance: 411.8
click at [1031, 473] on app-calendar-viewport "Sat 9 Sun 10 Mon 11 Tue 12 Wed 13 Thu 14 Fri 15 Sat 16 Sun 17 Mon 18 Tue 19 Wed…" at bounding box center [735, 417] width 1471 height 495
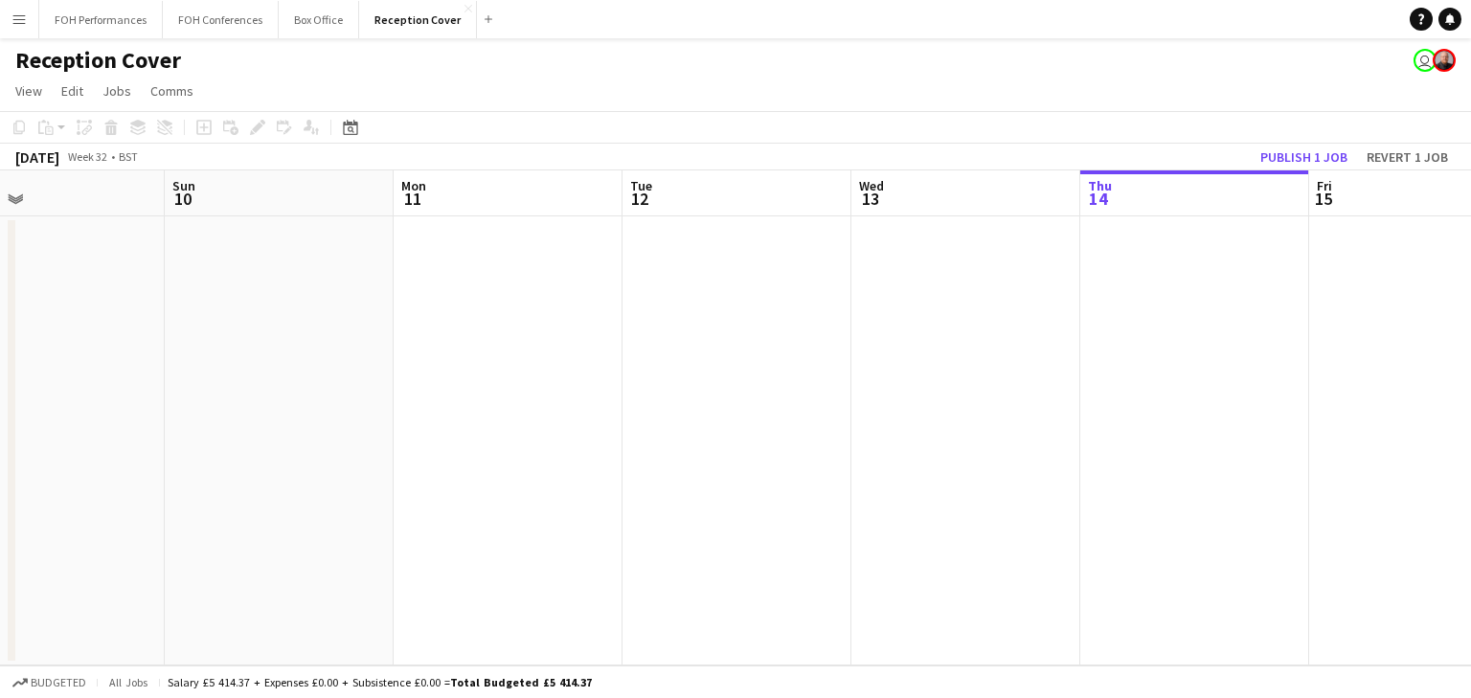
drag, startPoint x: 911, startPoint y: 375, endPoint x: 180, endPoint y: 375, distance: 731.4
click at [180, 375] on app-calendar-viewport "Wed 6 Thu 7 Fri 8 0/1 1 Job Sat 9 Sun 10 Mon 11 Tue 12 Wed 13 Thu 14 Fri 15 Sat…" at bounding box center [735, 417] width 1471 height 495
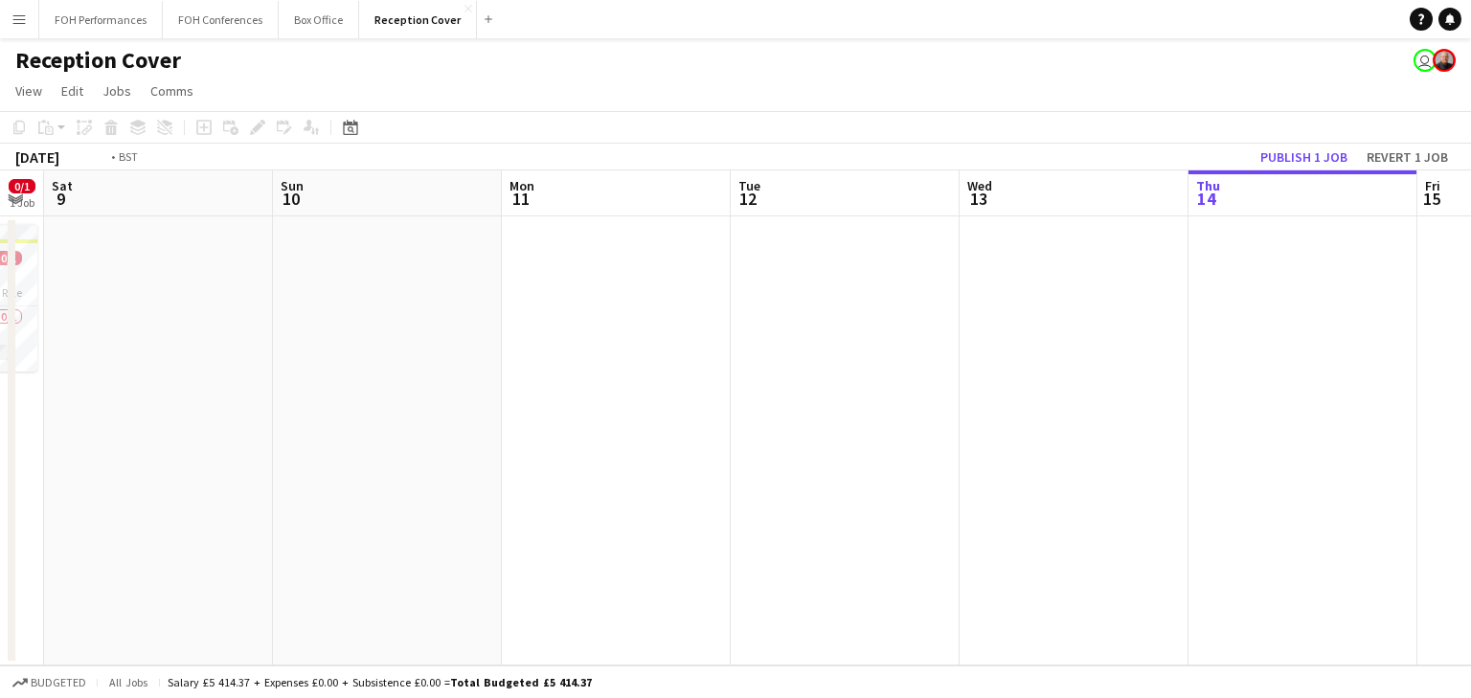
drag, startPoint x: 1034, startPoint y: 451, endPoint x: 364, endPoint y: 451, distance: 670.2
click at [364, 451] on app-calendar-viewport "Wed 6 Thu 7 Fri 8 0/1 1 Job Sat 9 Sun 10 Mon 11 Tue 12 Wed 13 Thu 14 Fri 15 Sat…" at bounding box center [735, 417] width 1471 height 495
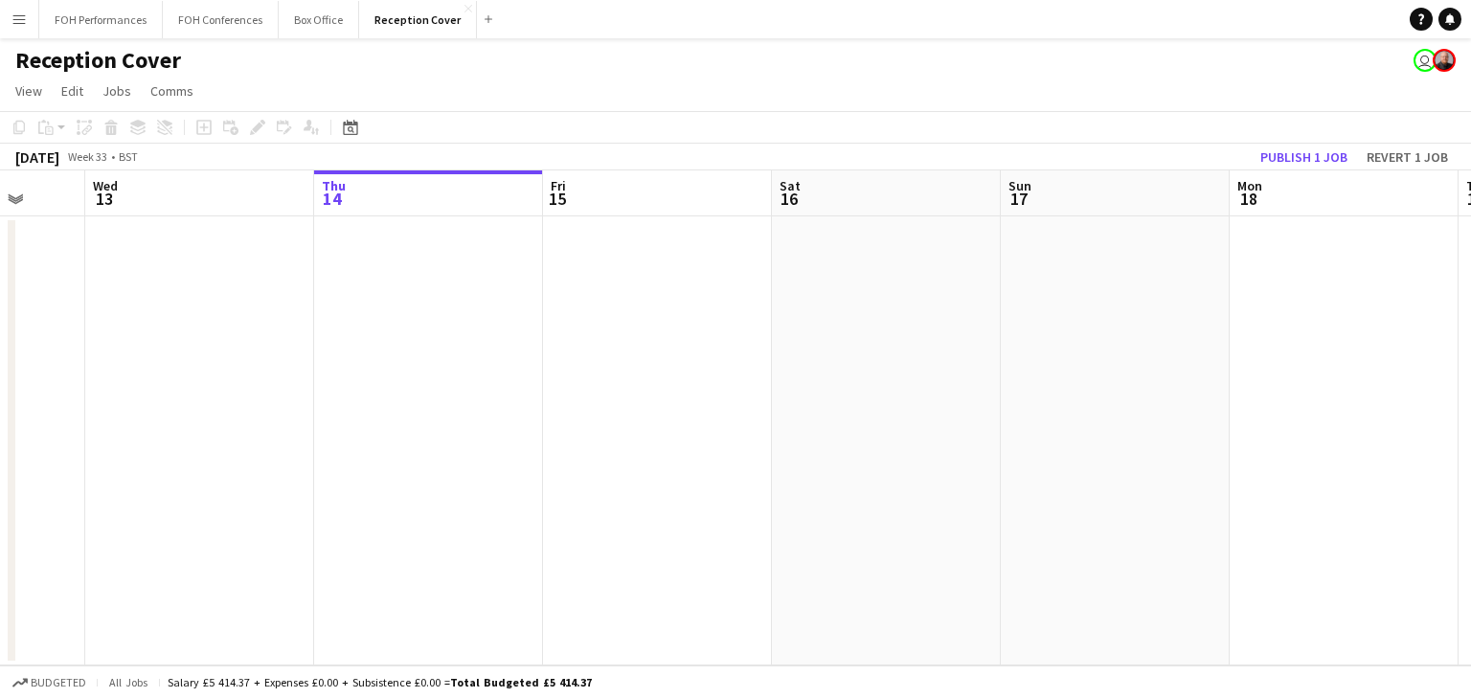
drag, startPoint x: 1062, startPoint y: 465, endPoint x: 795, endPoint y: 325, distance: 301.9
click at [466, 427] on app-calendar-viewport "Sun 10 Mon 11 Tue 12 Wed 13 Thu 14 Fri 15 Sat 16 Sun 17 Mon 18 Tue 19 Wed 20 Th…" at bounding box center [735, 417] width 1471 height 495
